Goal: Use online tool/utility: Utilize a website feature to perform a specific function

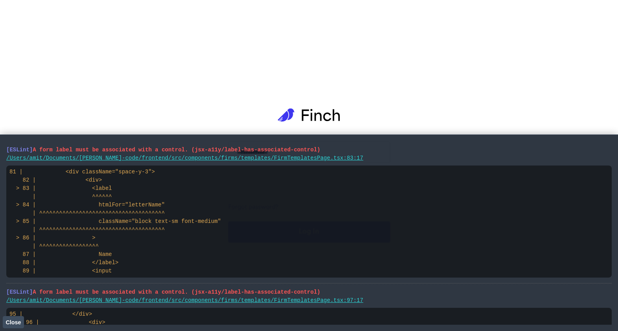
click at [15, 319] on span "Close" at bounding box center [13, 322] width 15 height 6
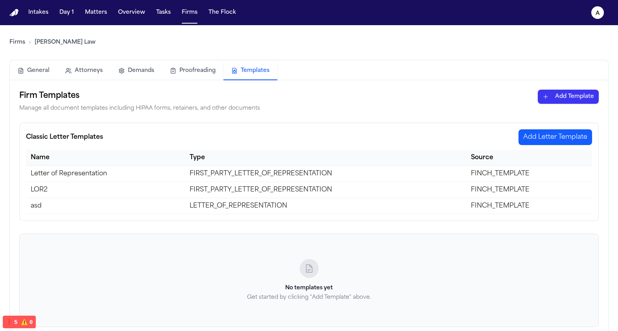
click at [95, 201] on td "asd" at bounding box center [105, 206] width 159 height 16
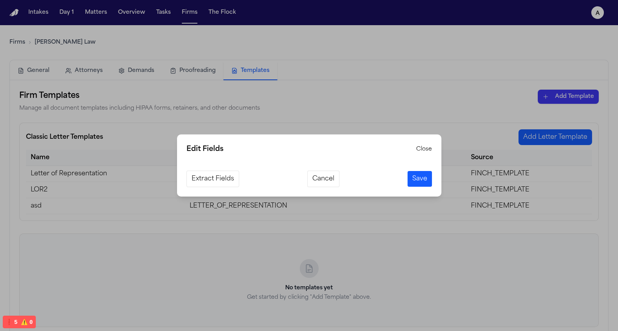
click at [211, 178] on button "Extract Fields" at bounding box center [212, 179] width 53 height 17
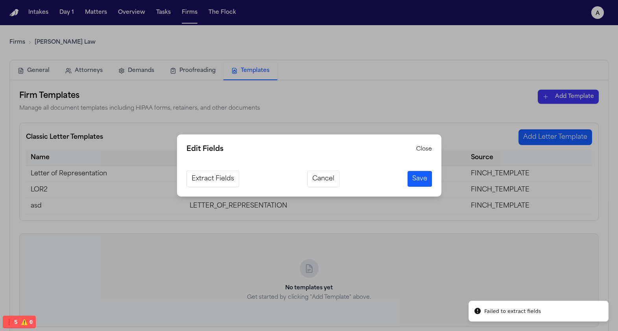
click at [112, 187] on div "Edit Fields Close Extract Fields Cancel Save" at bounding box center [309, 165] width 618 height 331
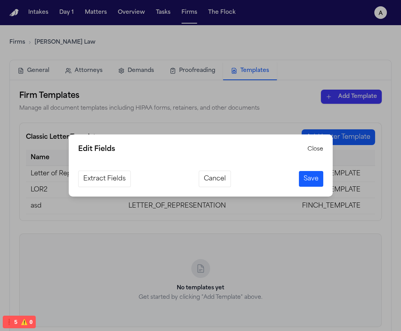
click at [113, 184] on button "Extract Fields" at bounding box center [104, 179] width 53 height 17
click at [228, 181] on button "Cancel" at bounding box center [215, 179] width 32 height 17
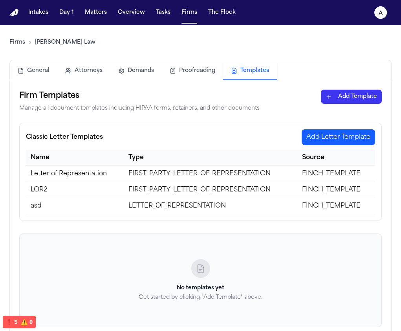
click at [219, 185] on td "FIRST_PARTY_LETTER_OF_REPRESENTATION" at bounding box center [211, 190] width 174 height 16
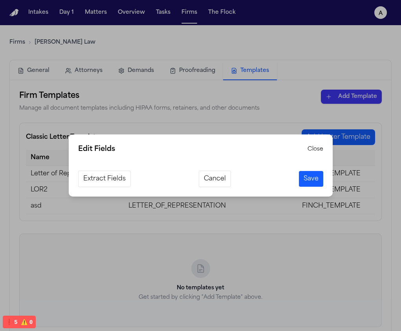
click at [107, 183] on button "Extract Fields" at bounding box center [104, 179] width 53 height 17
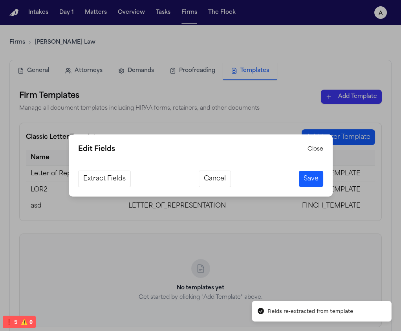
click at [243, 266] on div "Edit Fields Close Extract Fields Cancel Save" at bounding box center [200, 165] width 401 height 331
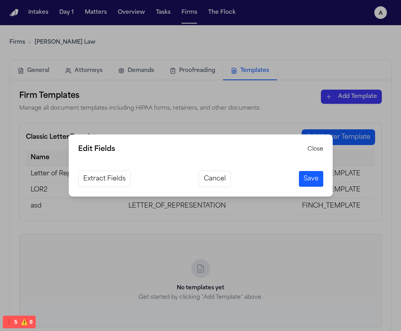
click at [120, 175] on button "Extract Fields" at bounding box center [104, 179] width 53 height 17
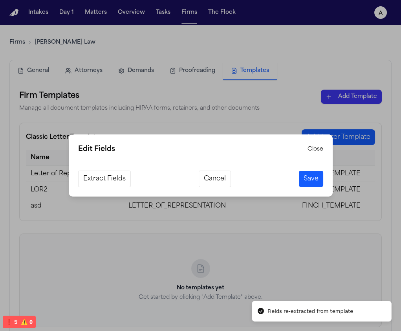
click at [289, 240] on div "Edit Fields Close Extract Fields Cancel Save" at bounding box center [200, 165] width 401 height 331
click at [214, 177] on button "Cancel" at bounding box center [215, 179] width 32 height 17
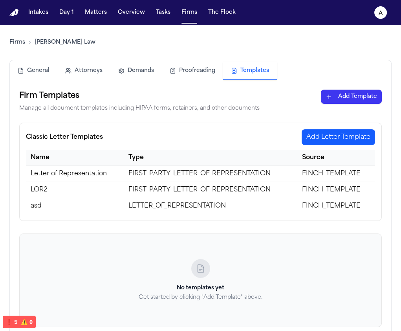
click at [198, 203] on td "LETTER_OF_REPRESENTATION" at bounding box center [211, 206] width 174 height 16
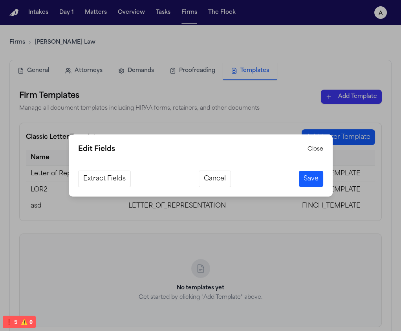
click at [103, 185] on button "Extract Fields" at bounding box center [104, 179] width 53 height 17
